Goal: Task Accomplishment & Management: Manage account settings

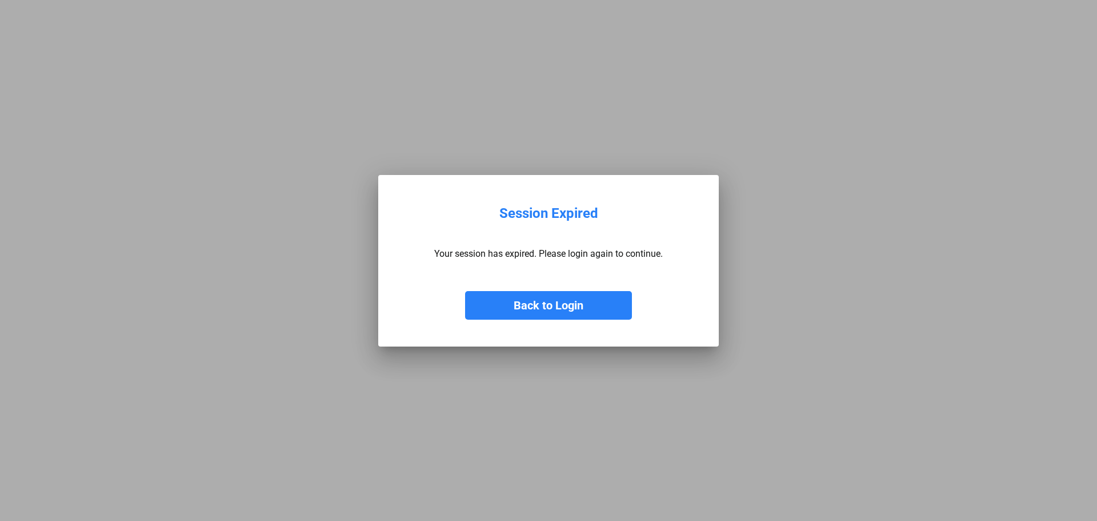
click at [469, 302] on button "Back to Login" at bounding box center [548, 305] width 167 height 29
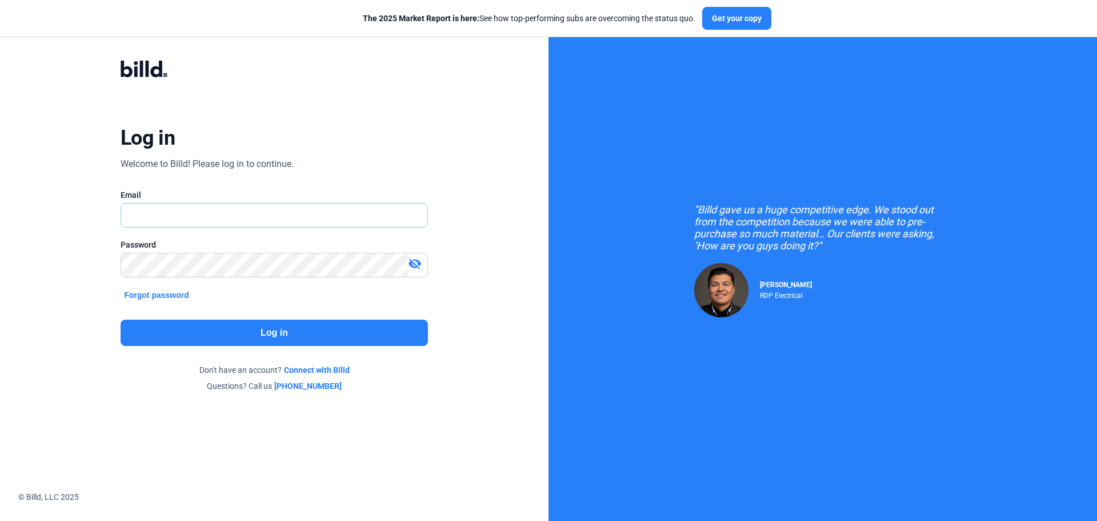
type input "[PERSON_NAME][EMAIL_ADDRESS][DOMAIN_NAME]"
click at [242, 319] on button "Log in" at bounding box center [274, 332] width 307 height 26
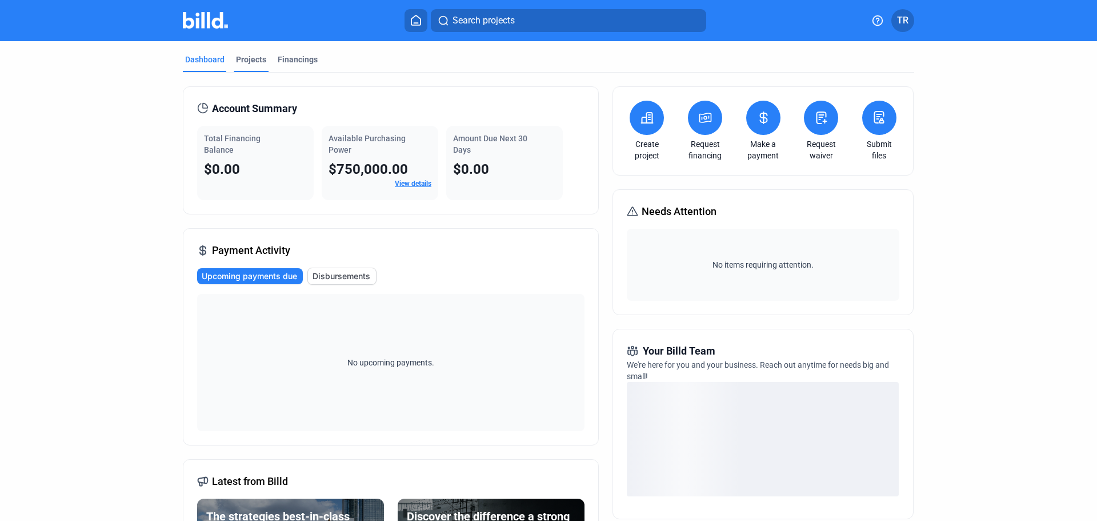
click at [245, 54] on div "Projects" at bounding box center [251, 59] width 30 height 11
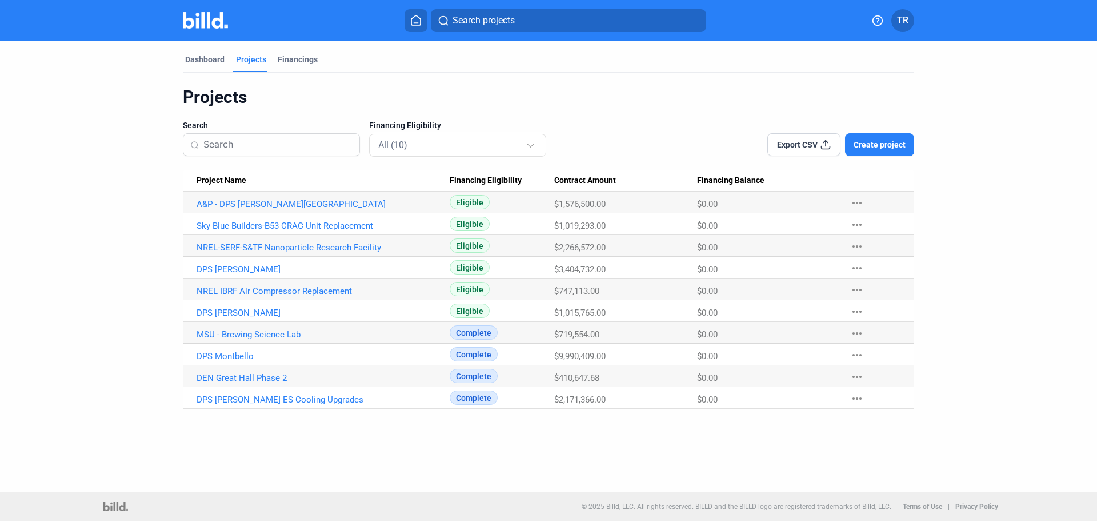
click at [253, 198] on Name "A&P - DPS [PERSON_NAME][GEOGRAPHIC_DATA]" at bounding box center [316, 202] width 267 height 22
click at [253, 201] on link "A&P - DPS [PERSON_NAME][GEOGRAPHIC_DATA]" at bounding box center [323, 204] width 253 height 10
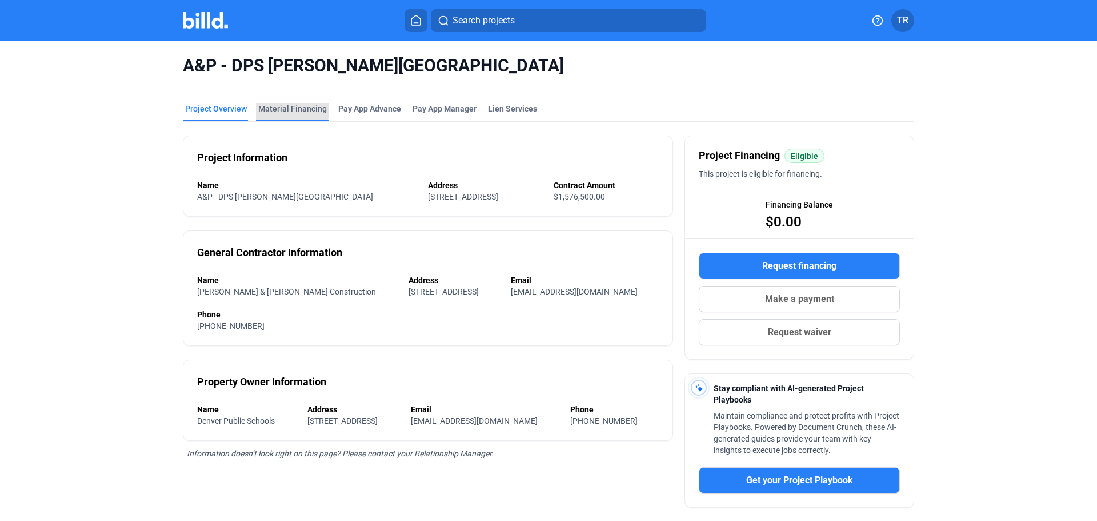
click at [284, 106] on div "Material Financing" at bounding box center [292, 108] width 69 height 11
